Goal: Task Accomplishment & Management: Use online tool/utility

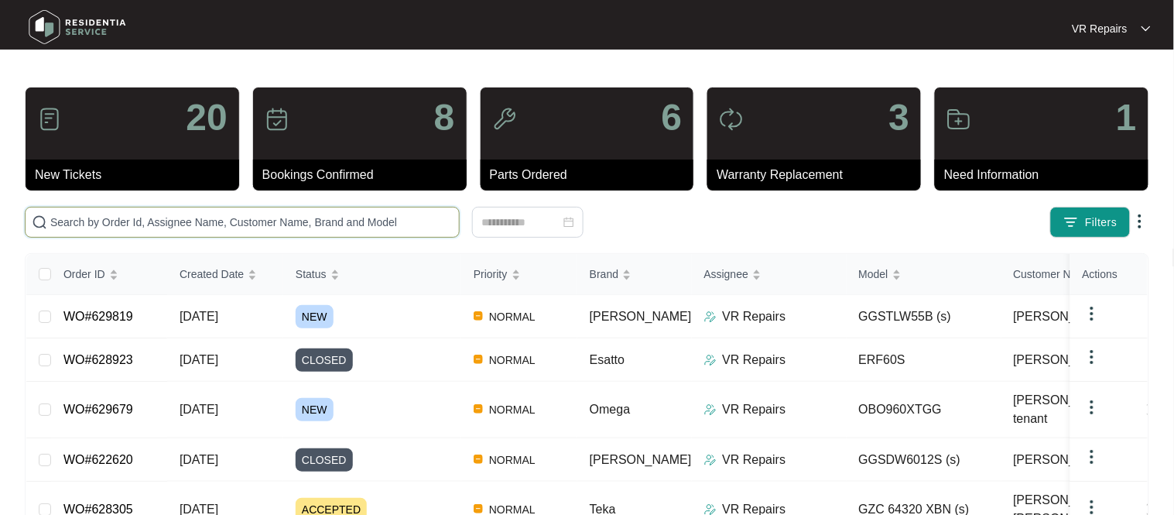
click at [251, 215] on input "text" at bounding box center [251, 222] width 402 height 17
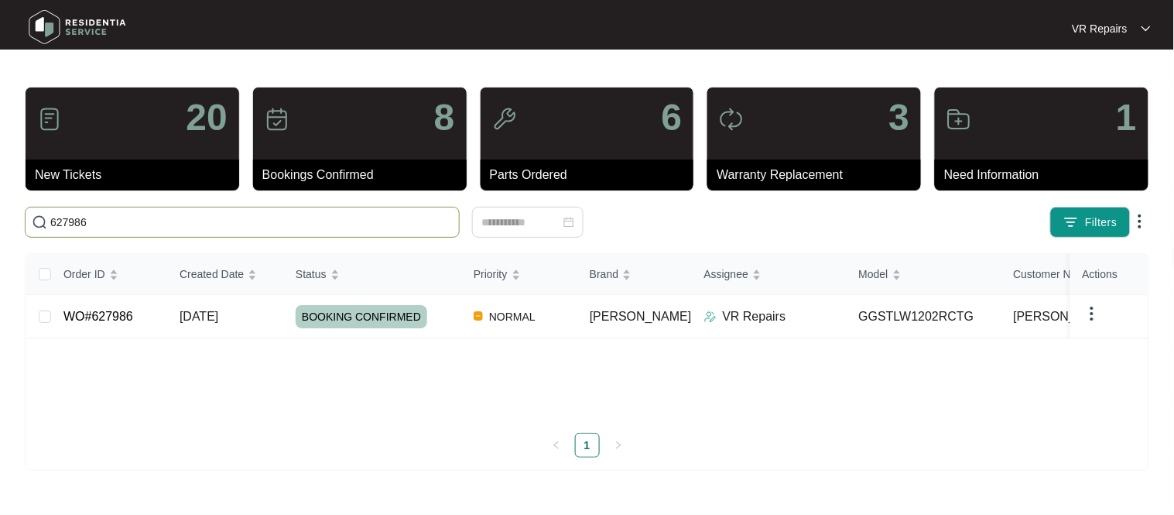
type input "627986"
click at [145, 320] on td "WO#627986" at bounding box center [109, 316] width 116 height 43
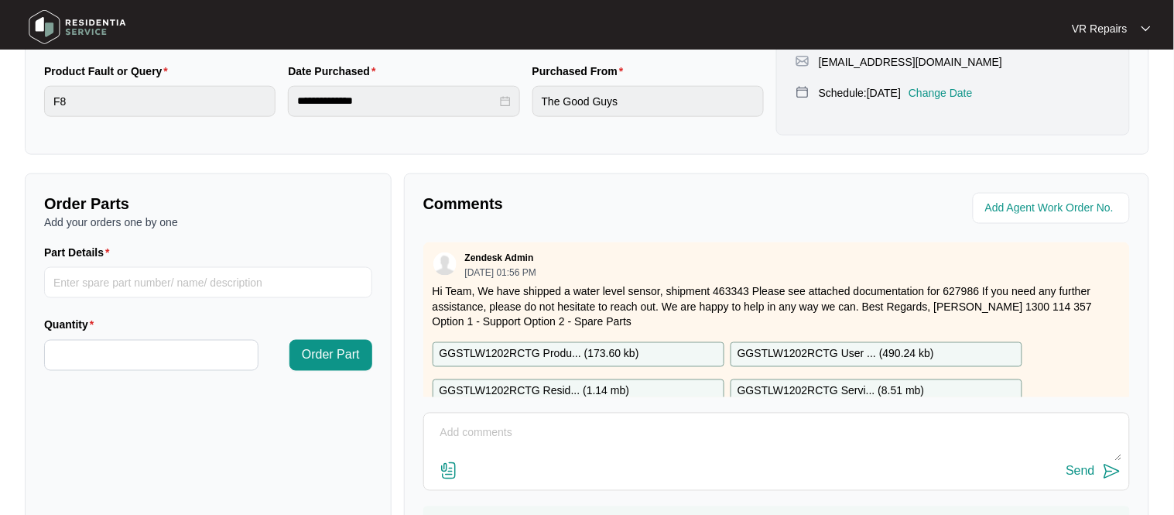
scroll to position [512, 0]
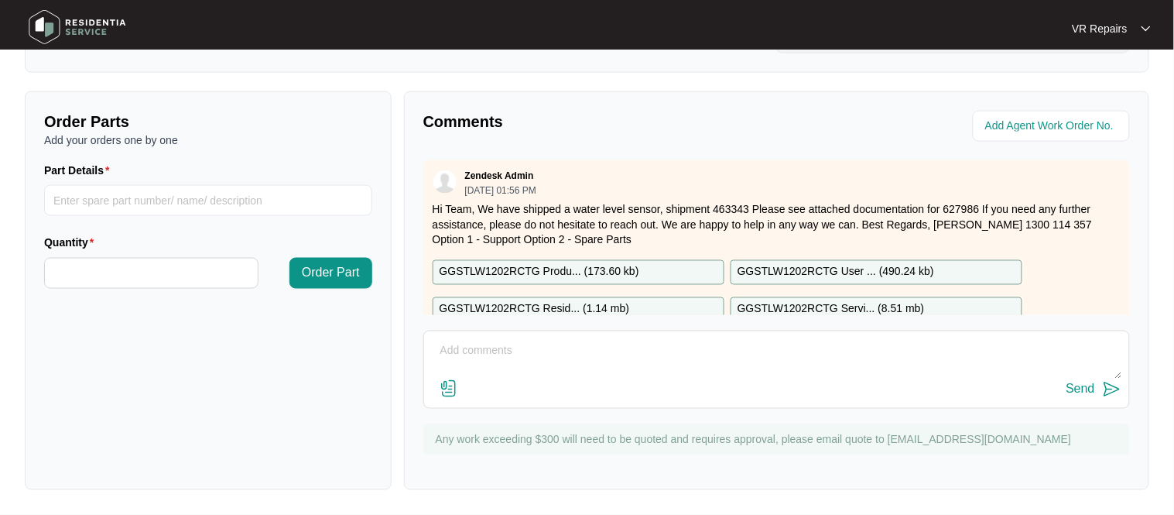
click at [494, 349] on textarea at bounding box center [776, 359] width 689 height 40
paste textarea "Replaced faulty water level sensor"
type textarea "Replaced faulty water level sensor, refer to invoice number 2377"
click at [1091, 392] on div "Send" at bounding box center [1080, 389] width 29 height 14
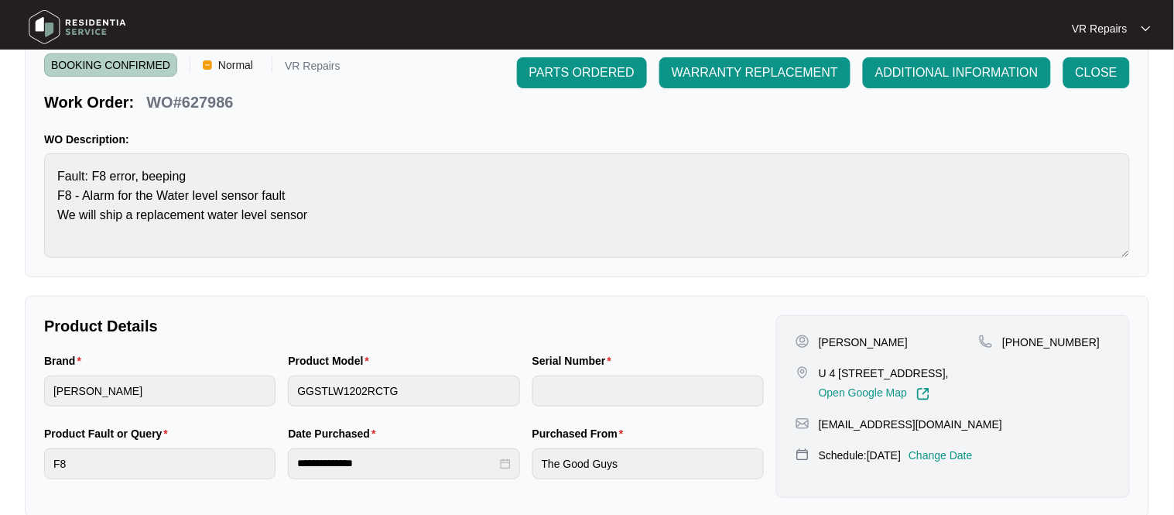
scroll to position [0, 0]
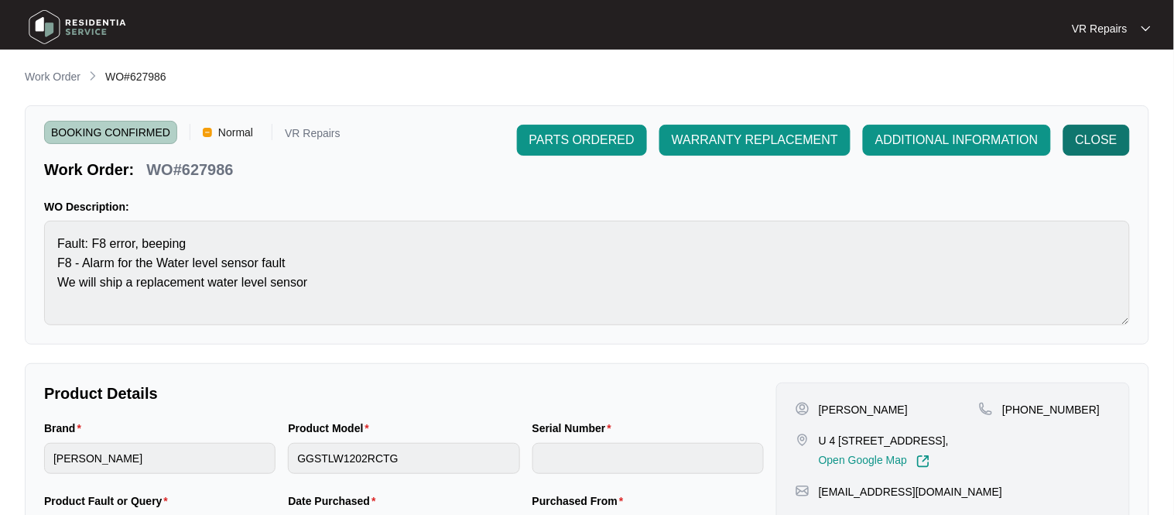
click at [1115, 141] on span "CLOSE" at bounding box center [1097, 140] width 42 height 19
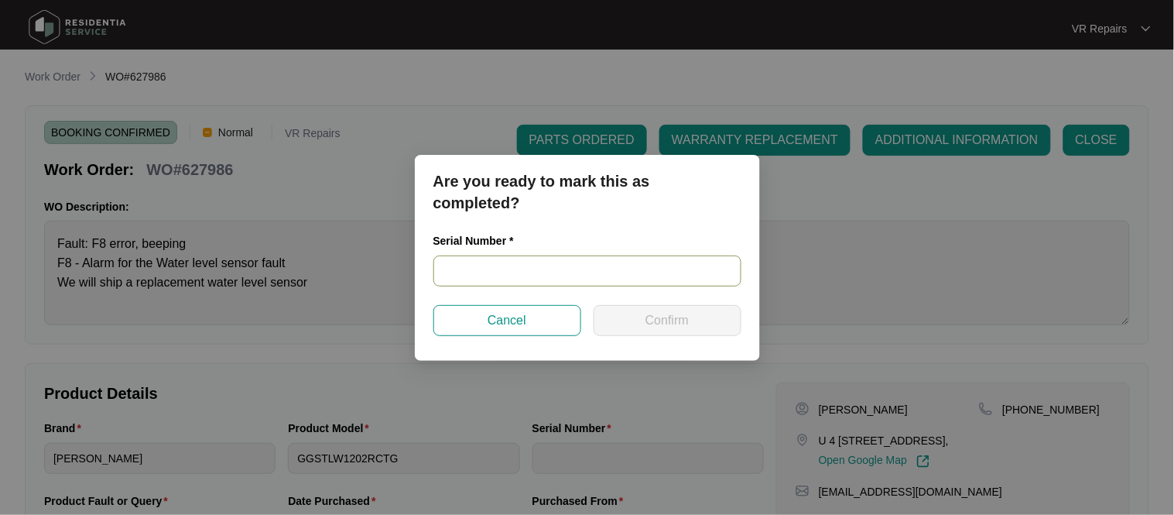
click at [521, 273] on input "text" at bounding box center [587, 270] width 308 height 31
paste input "540P693900149025R00148"
type input "540P693900149025R00148"
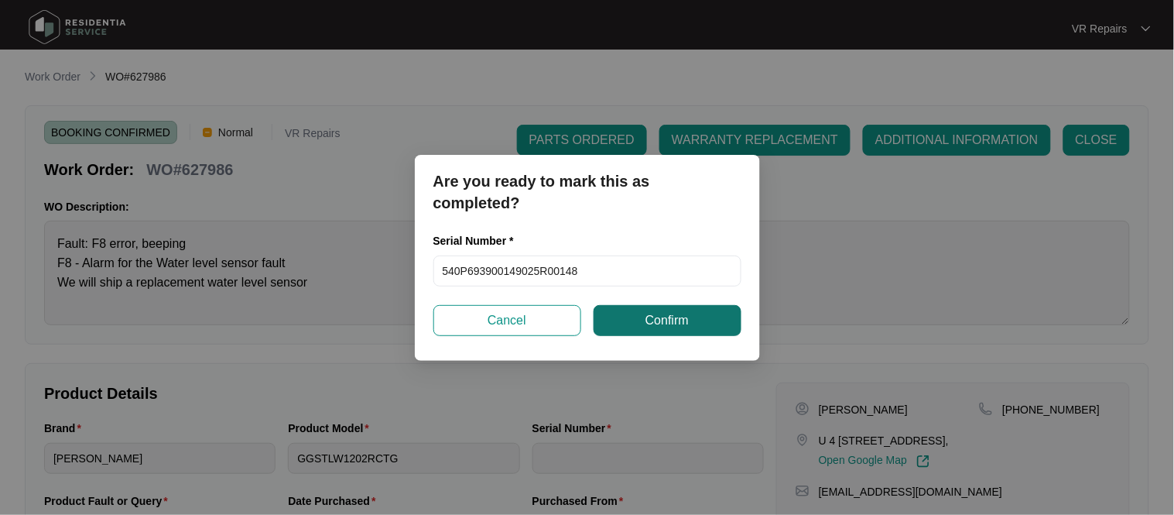
click at [691, 323] on button "Confirm" at bounding box center [667, 320] width 148 height 31
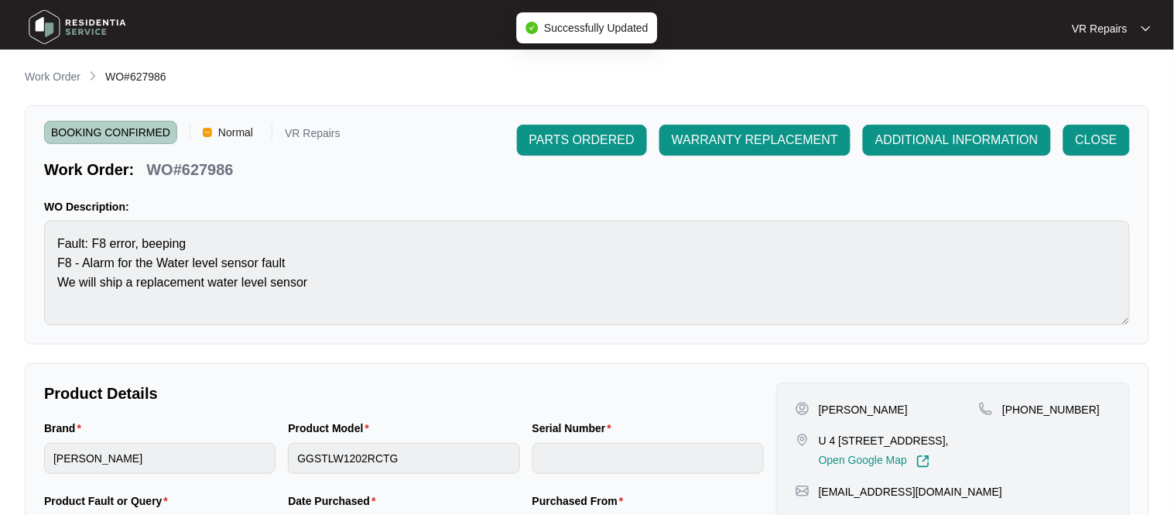
type input "540P693900149025R00148"
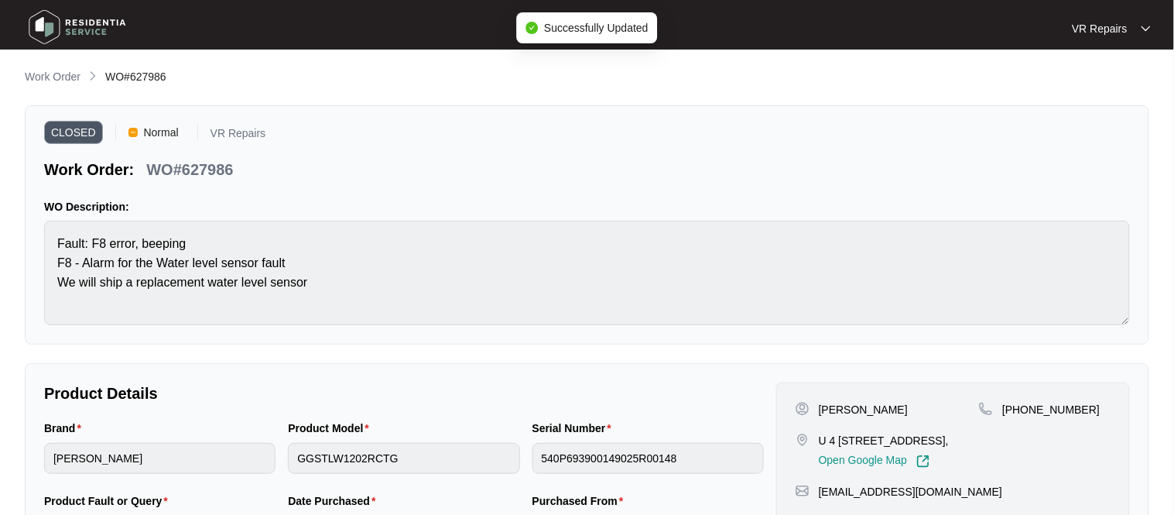
click at [213, 173] on p "WO#627986" at bounding box center [189, 170] width 87 height 22
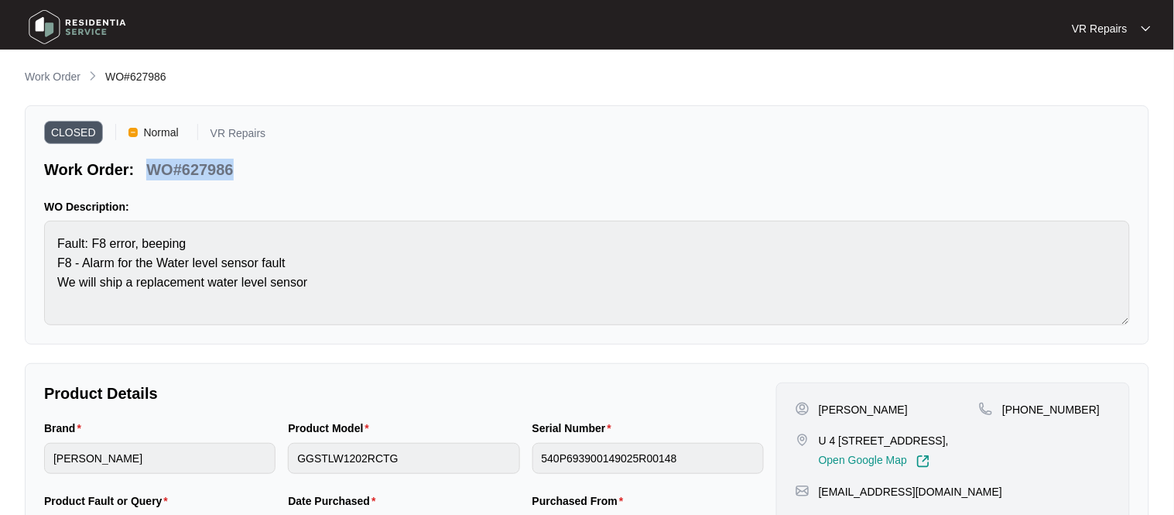
copy p "WO#627986"
click at [53, 74] on p "Work Order" at bounding box center [53, 76] width 56 height 15
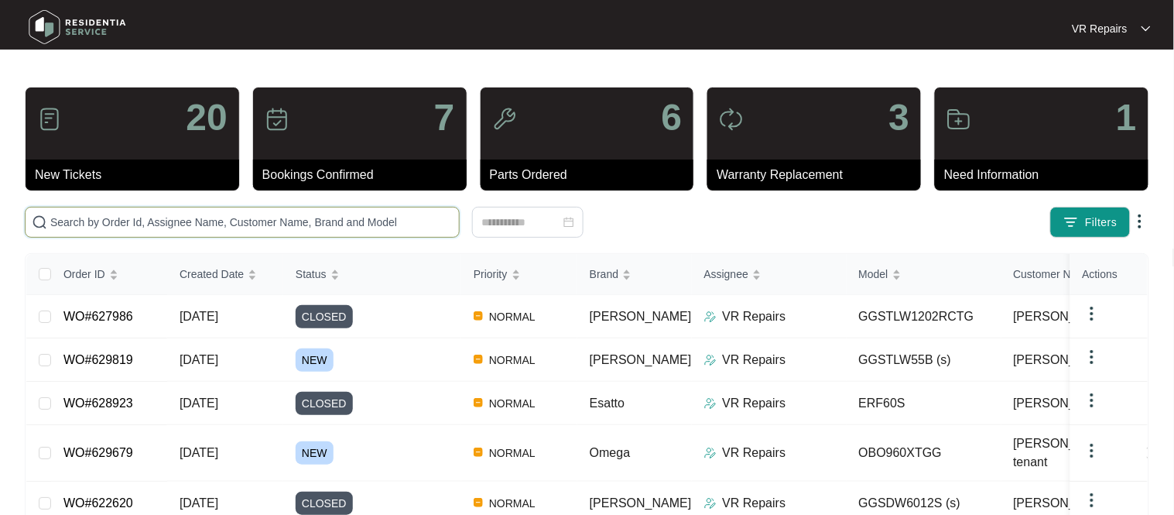
click at [320, 214] on input "text" at bounding box center [251, 222] width 402 height 17
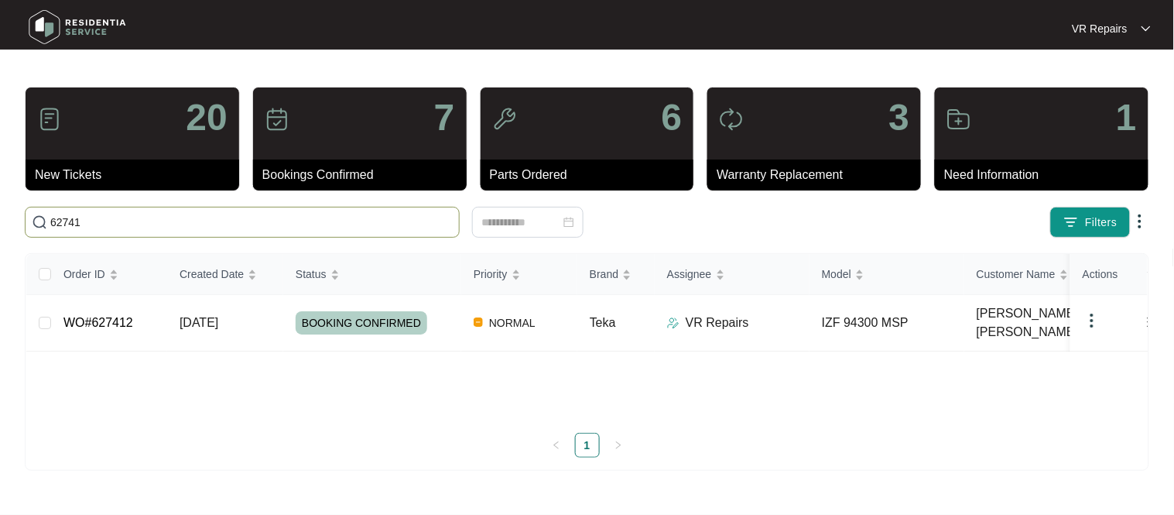
type input "627412"
click at [141, 313] on td "WO#627412" at bounding box center [109, 323] width 116 height 56
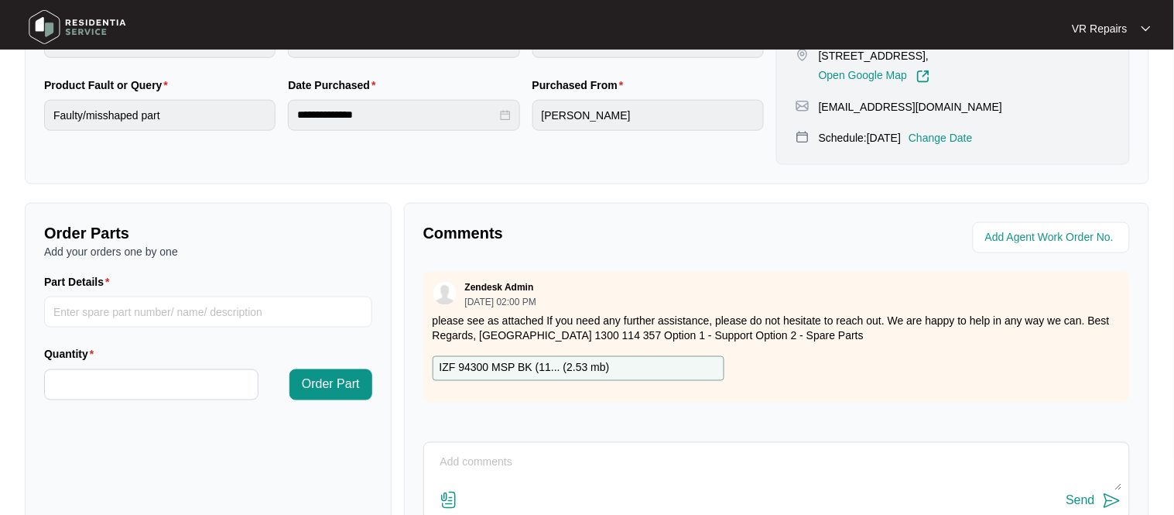
scroll to position [528, 0]
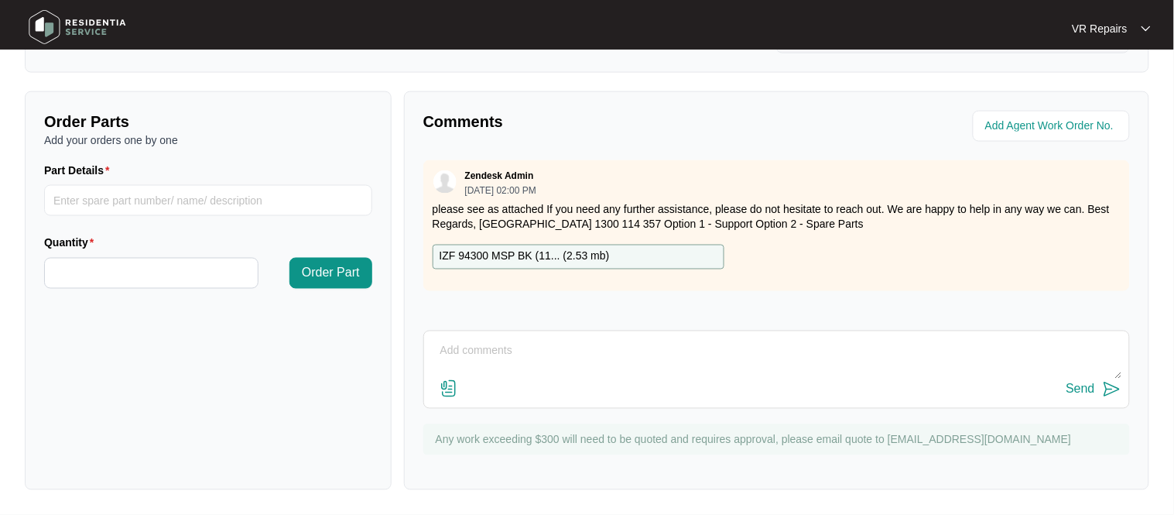
click at [482, 345] on textarea at bounding box center [776, 359] width 689 height 40
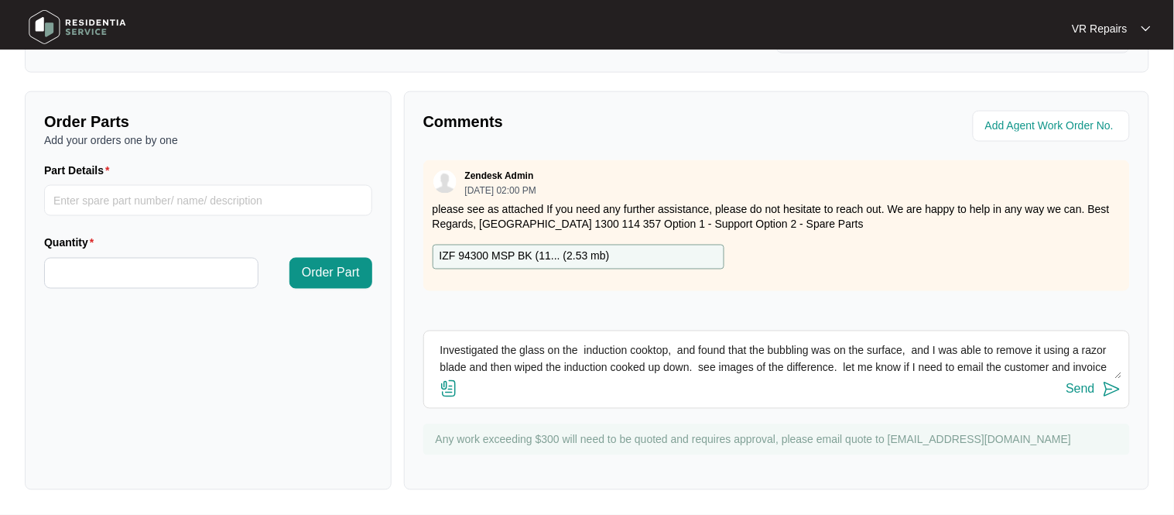
scroll to position [12, 0]
type textarea "Investigated the glass on the induction cooktop, and found that the bubbling wa…"
click at [446, 387] on img at bounding box center [449, 388] width 19 height 19
click at [0, 0] on input "file" at bounding box center [0, 0] width 0 height 0
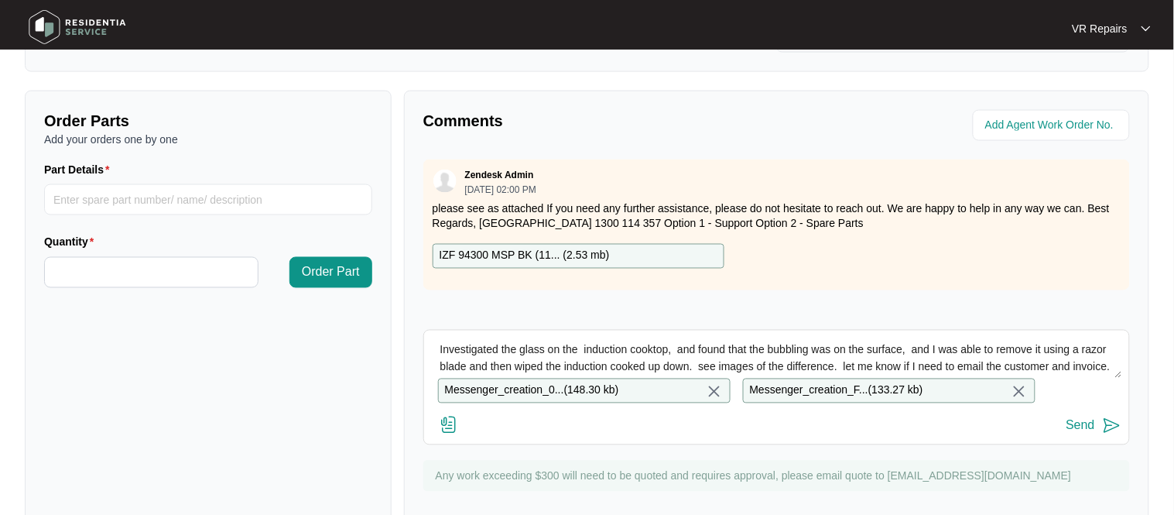
click at [1093, 428] on div "Send" at bounding box center [1080, 426] width 29 height 14
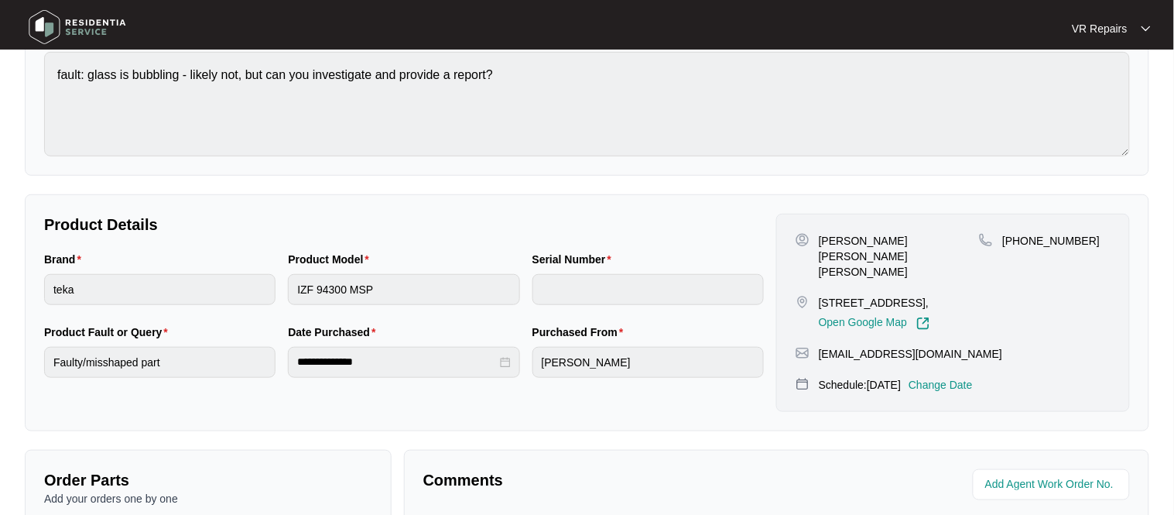
scroll to position [0, 0]
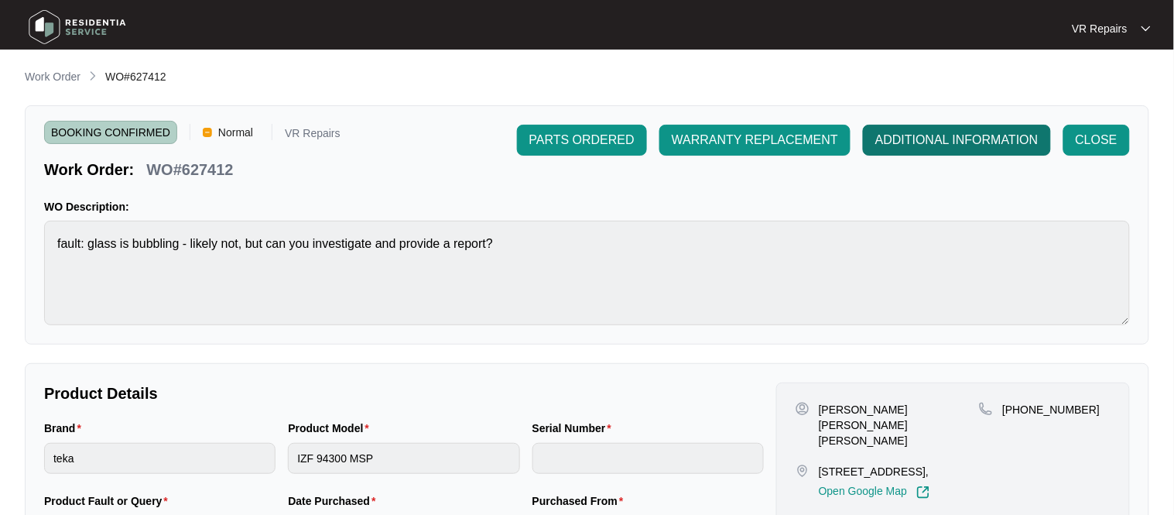
click at [946, 136] on span "ADDITIONAL INFORMATION" at bounding box center [956, 140] width 163 height 19
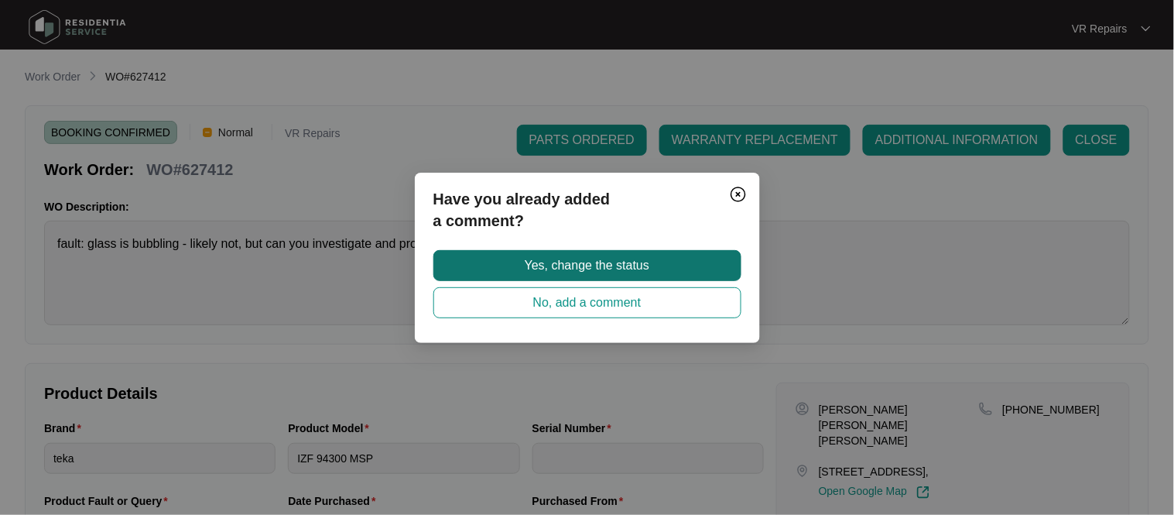
click at [648, 262] on span "Yes, change the status" at bounding box center [587, 265] width 125 height 19
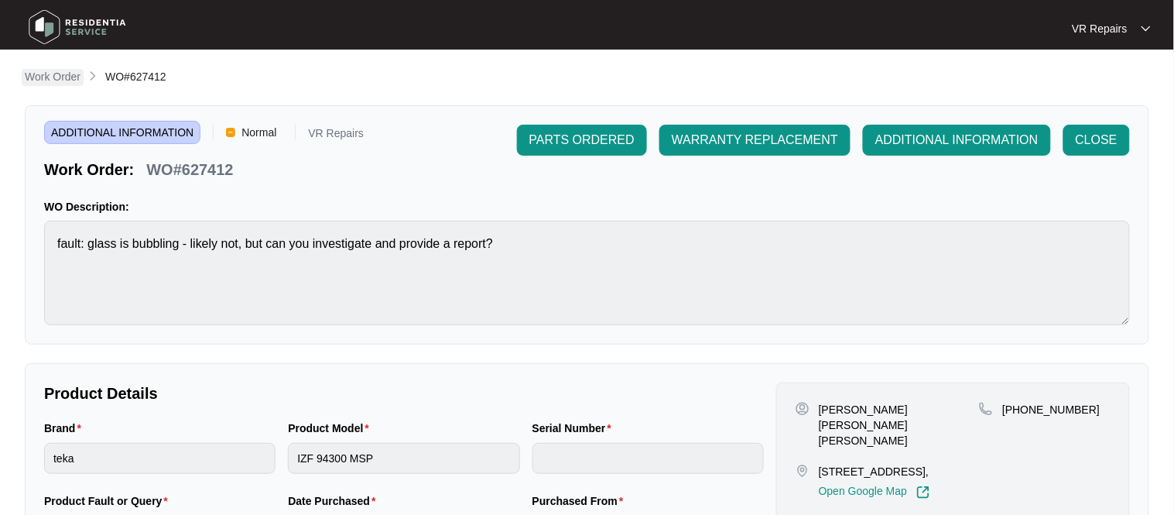
click at [70, 73] on p "Work Order" at bounding box center [53, 76] width 56 height 15
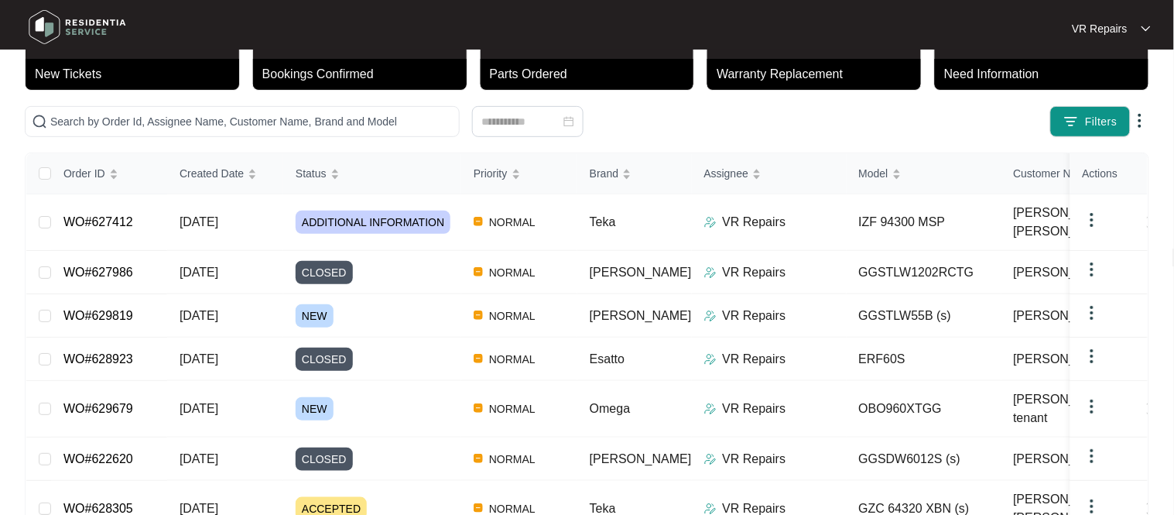
scroll to position [98, 0]
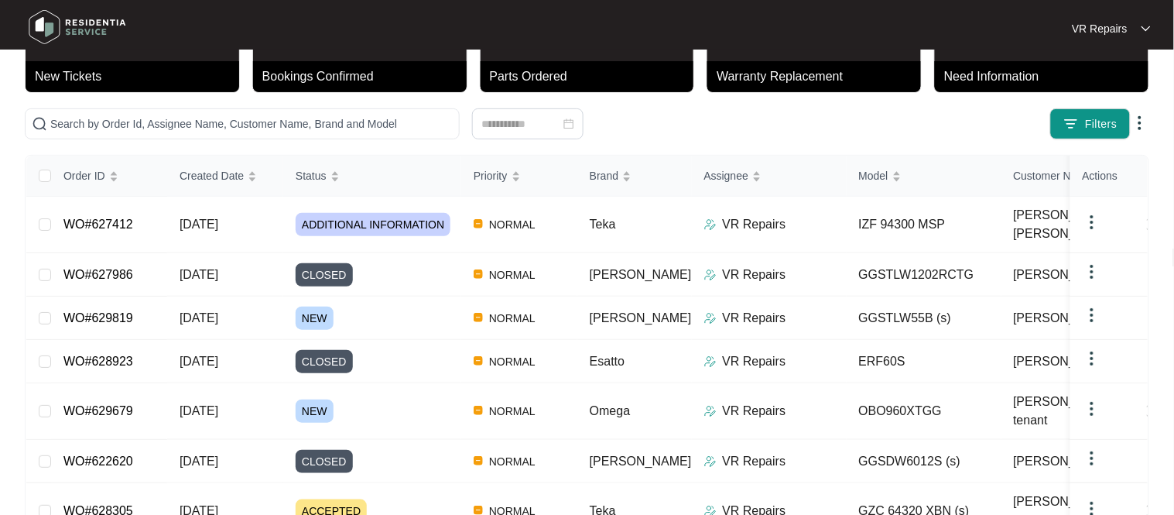
click at [130, 218] on link "WO#627412" at bounding box center [98, 223] width 70 height 13
